Goal: Task Accomplishment & Management: Use online tool/utility

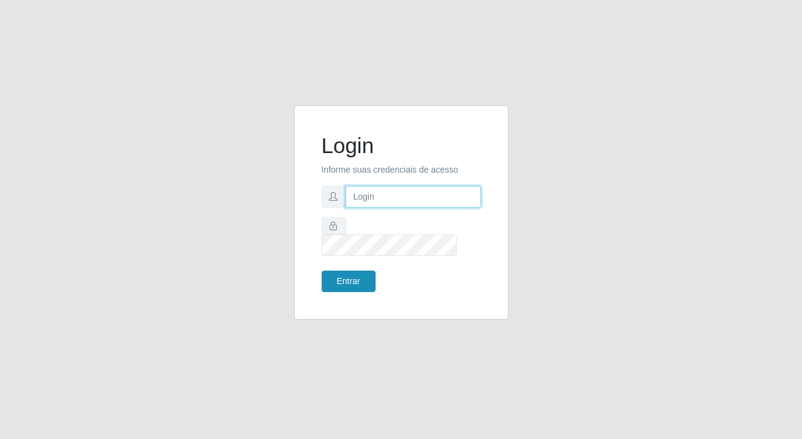
type input "[PERSON_NAME][EMAIL_ADDRESS][DOMAIN_NAME]"
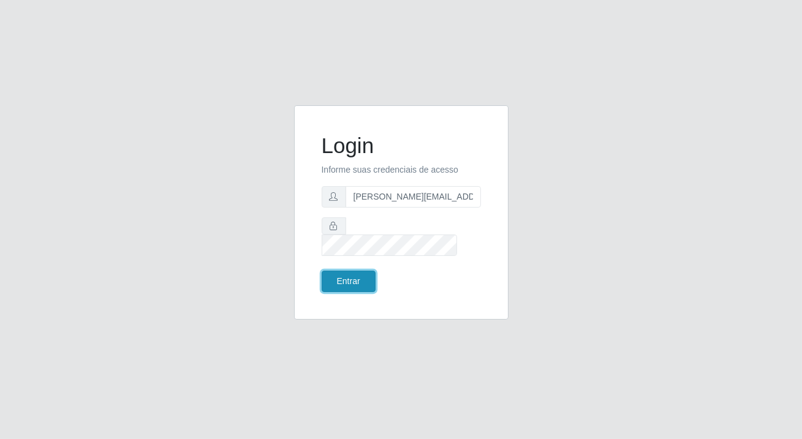
click at [363, 271] on button "Entrar" at bounding box center [349, 281] width 54 height 21
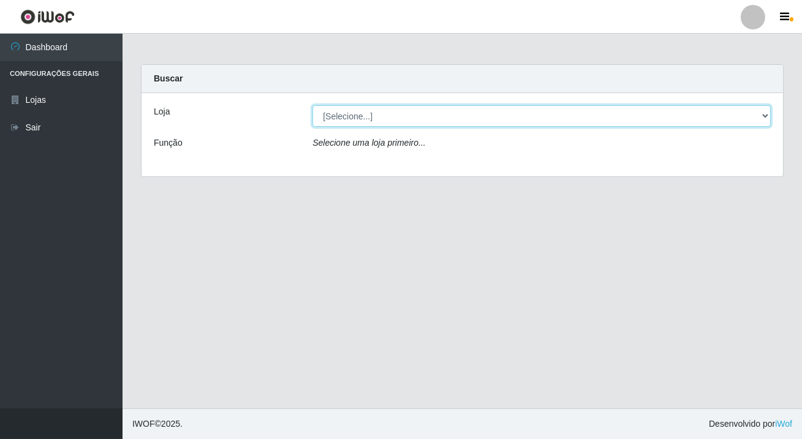
drag, startPoint x: 335, startPoint y: 112, endPoint x: 355, endPoint y: 156, distance: 48.3
click at [335, 112] on select "[Selecione...] Rede Potiguar 2 - Macaíba" at bounding box center [541, 115] width 458 height 21
select select "101"
click at [312, 105] on select "[Selecione...] Rede Potiguar 2 - Macaíba" at bounding box center [541, 115] width 458 height 21
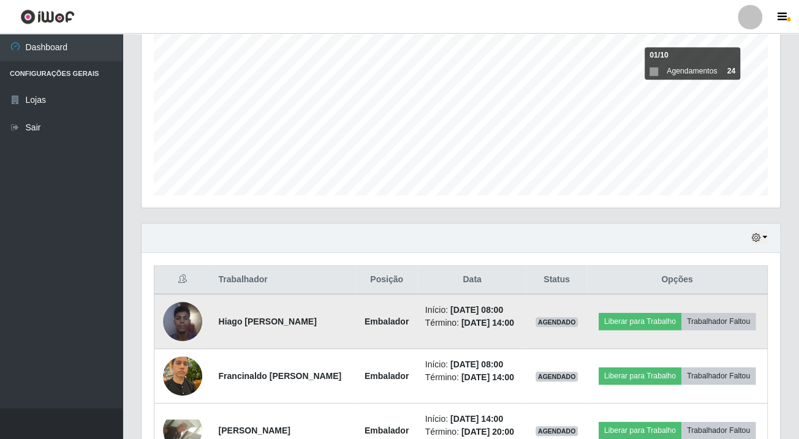
scroll to position [410, 0]
